Goal: Task Accomplishment & Management: Use online tool/utility

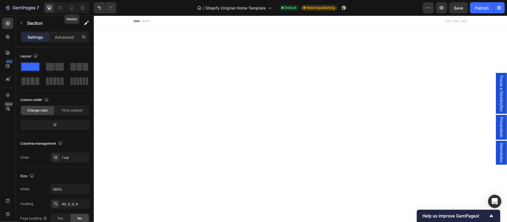
scroll to position [2464, 0]
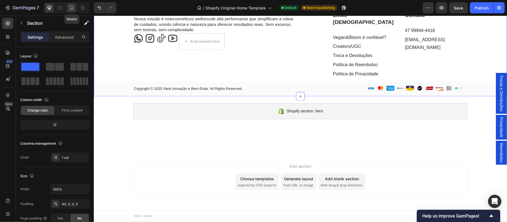
click at [72, 8] on icon at bounding box center [72, 8] width 6 height 6
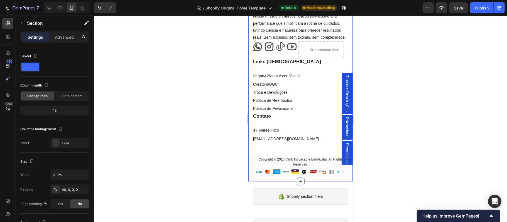
scroll to position [2582, 0]
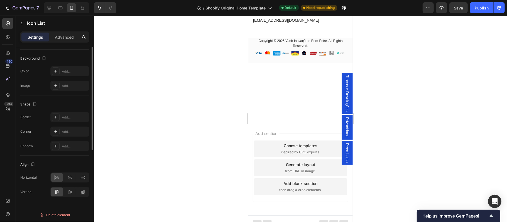
scroll to position [0, 0]
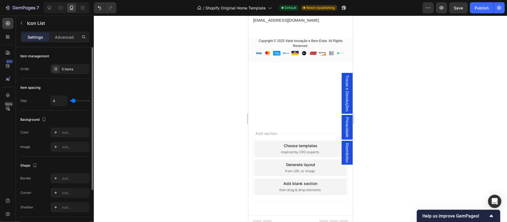
type input "5"
type input "0"
drag, startPoint x: 74, startPoint y: 102, endPoint x: 68, endPoint y: 102, distance: 6.1
type input "0"
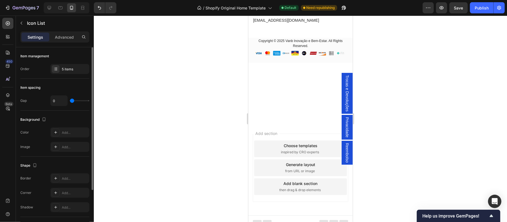
click at [70, 101] on input "range" at bounding box center [79, 100] width 19 height 1
click at [431, 128] on div at bounding box center [300, 119] width 413 height 207
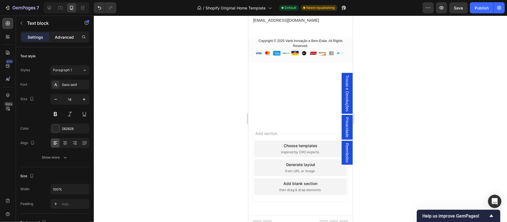
click at [67, 39] on p "Advanced" at bounding box center [64, 37] width 19 height 6
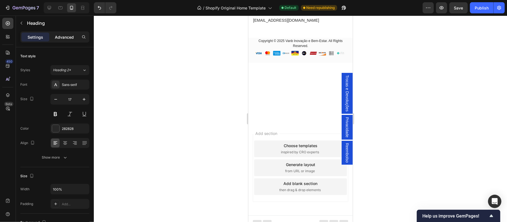
click at [66, 37] on p "Advanced" at bounding box center [64, 37] width 19 height 6
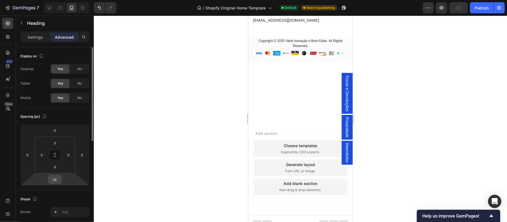
click at [60, 179] on input "24" at bounding box center [54, 179] width 11 height 8
click at [58, 180] on input "24" at bounding box center [54, 179] width 11 height 8
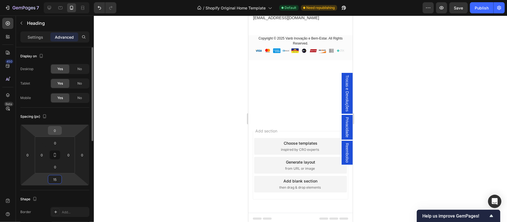
type input "15"
click at [58, 132] on input "0" at bounding box center [54, 130] width 11 height 8
type input "10"
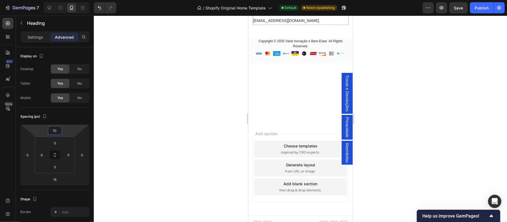
click at [422, 172] on div at bounding box center [300, 119] width 413 height 207
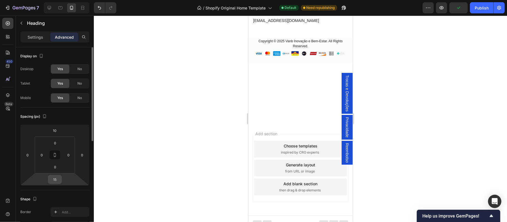
click at [58, 180] on input "15" at bounding box center [54, 179] width 11 height 8
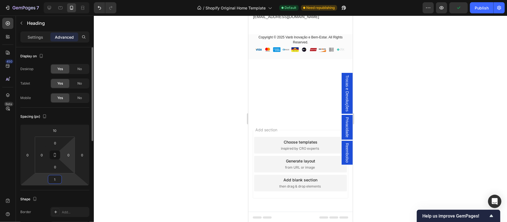
type input "10"
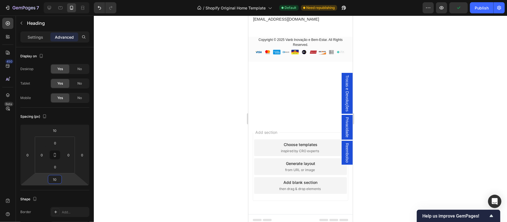
click at [464, 143] on div at bounding box center [300, 119] width 413 height 207
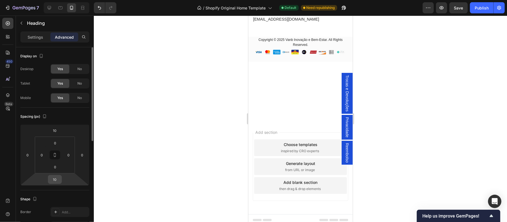
click at [58, 179] on input "10" at bounding box center [54, 179] width 11 height 8
type input "5"
click at [463, 168] on div at bounding box center [300, 119] width 413 height 207
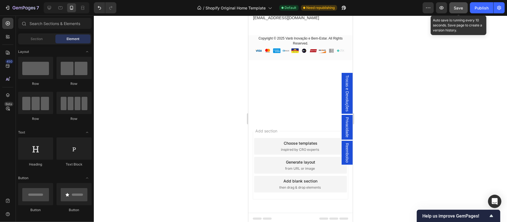
click at [455, 8] on span "Save" at bounding box center [458, 8] width 9 height 5
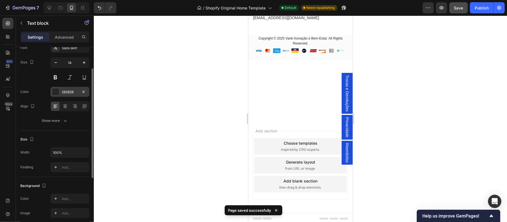
scroll to position [74, 0]
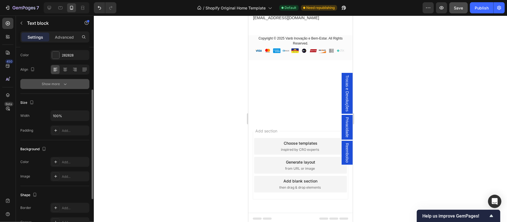
click at [60, 86] on div "Show more" at bounding box center [55, 84] width 26 height 6
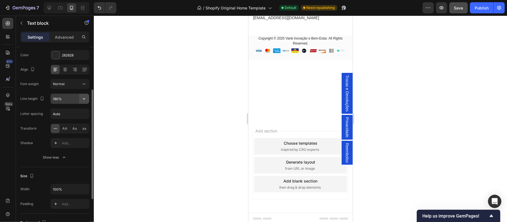
click at [84, 99] on icon "button" at bounding box center [84, 99] width 6 height 6
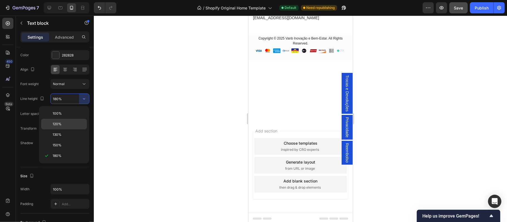
click at [68, 125] on p "120%" at bounding box center [69, 124] width 32 height 5
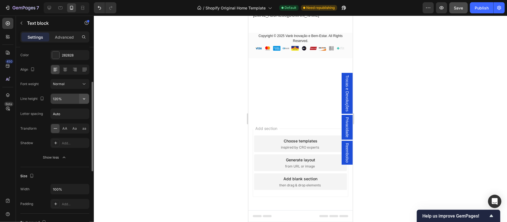
click at [82, 99] on icon "button" at bounding box center [84, 99] width 6 height 6
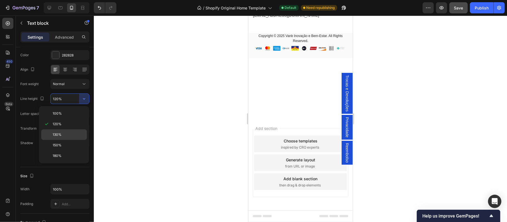
click at [62, 133] on p "130%" at bounding box center [69, 134] width 32 height 5
type input "130%"
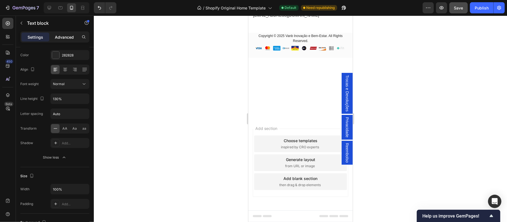
click at [65, 38] on p "Advanced" at bounding box center [64, 37] width 19 height 6
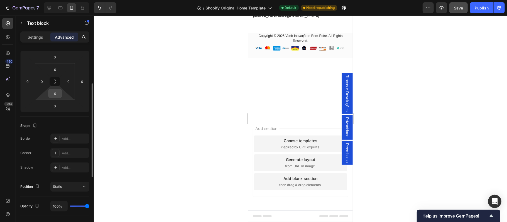
click at [58, 97] on input "0" at bounding box center [55, 93] width 11 height 8
type input "2"
type input "12"
click at [475, 111] on div at bounding box center [300, 119] width 413 height 207
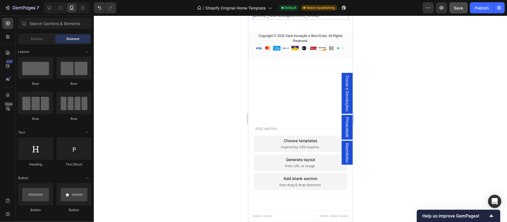
scroll to position [2632, 0]
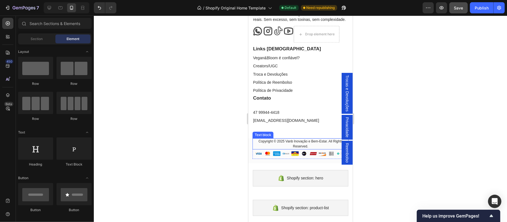
click at [305, 149] on p "Copyright © 2025 Vanb Inovação e Bem-Estar. All Rights Reserved." at bounding box center [300, 144] width 95 height 10
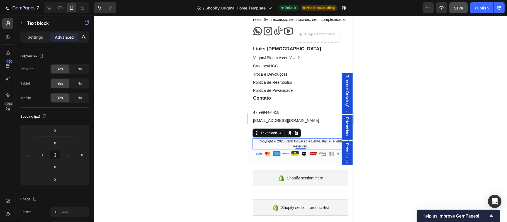
click at [66, 38] on p "Advanced" at bounding box center [64, 37] width 19 height 6
click at [294, 123] on link "[EMAIL_ADDRESS][DOMAIN_NAME]" at bounding box center [286, 120] width 66 height 4
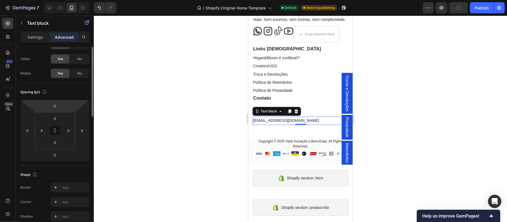
scroll to position [0, 0]
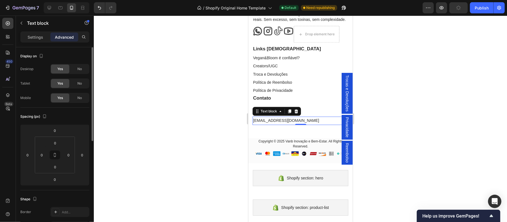
click at [474, 118] on div at bounding box center [300, 119] width 413 height 207
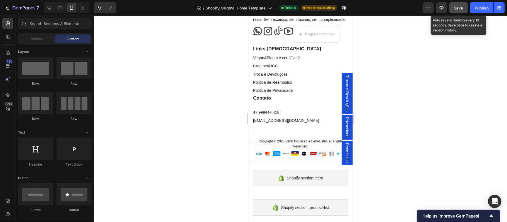
click at [460, 7] on span "Save" at bounding box center [458, 8] width 9 height 5
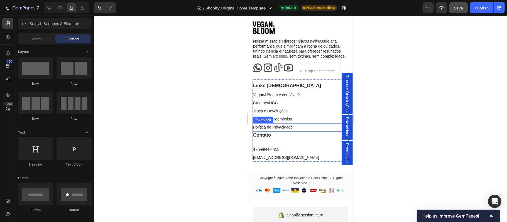
scroll to position [2582, 0]
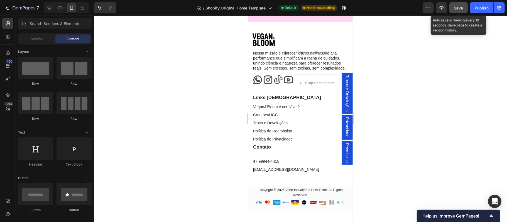
click at [456, 9] on span "Save" at bounding box center [458, 8] width 9 height 5
